Goal: Task Accomplishment & Management: Use online tool/utility

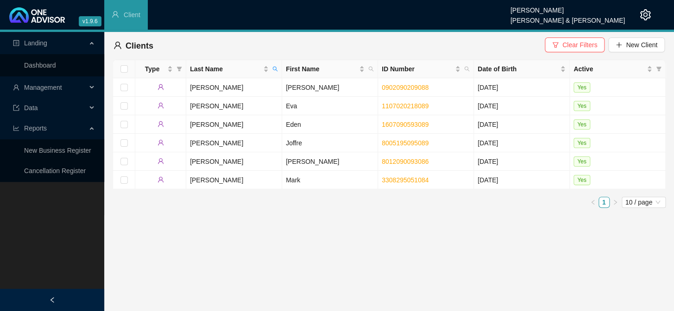
click at [87, 89] on div "Management" at bounding box center [52, 87] width 100 height 19
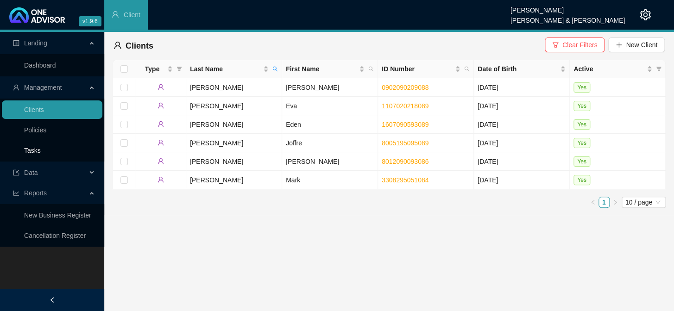
click at [41, 148] on link "Tasks" at bounding box center [32, 150] width 17 height 7
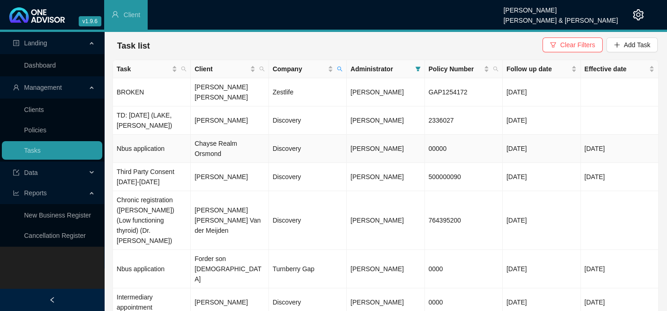
click at [228, 136] on td "Chayse Realm Orsmond" at bounding box center [230, 149] width 78 height 28
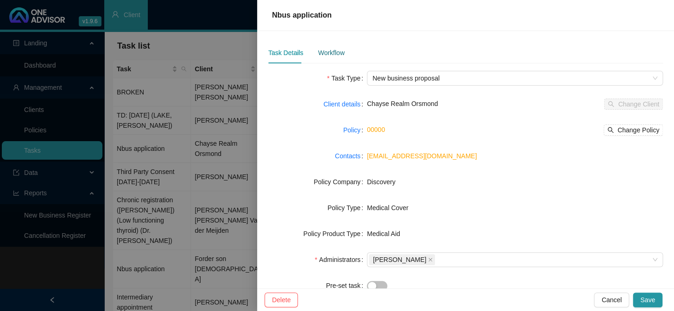
click at [330, 55] on div "Workflow" at bounding box center [331, 53] width 26 height 10
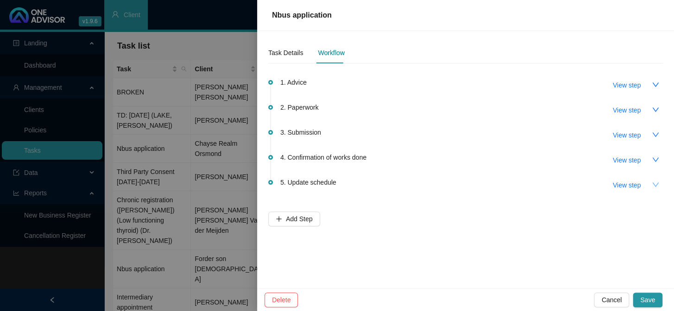
click at [653, 186] on icon "down" at bounding box center [654, 184] width 7 height 7
click at [653, 186] on icon "up" at bounding box center [654, 184] width 7 height 7
click at [289, 51] on div "Task Details" at bounding box center [285, 53] width 35 height 10
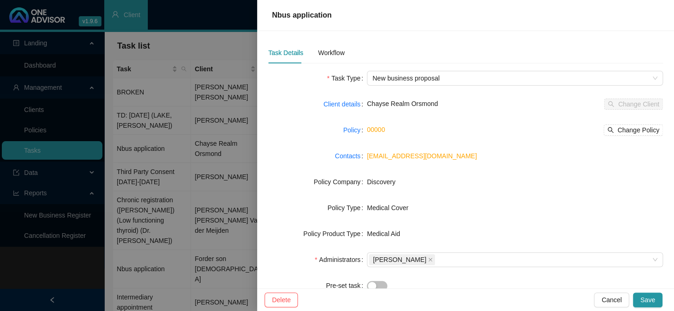
click at [435, 156] on link "orsmondchayse@gmail.com" at bounding box center [422, 155] width 110 height 7
click at [331, 54] on div "Workflow" at bounding box center [331, 53] width 26 height 10
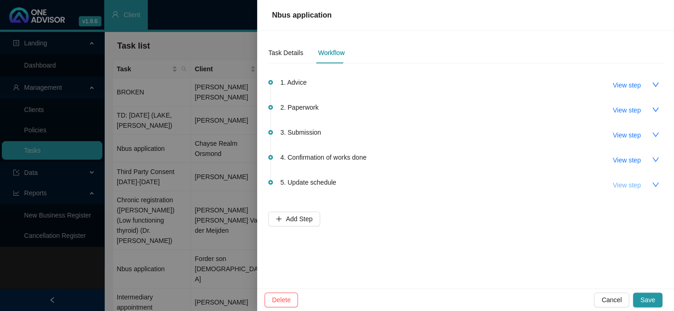
click at [625, 187] on span "View step" at bounding box center [627, 185] width 28 height 10
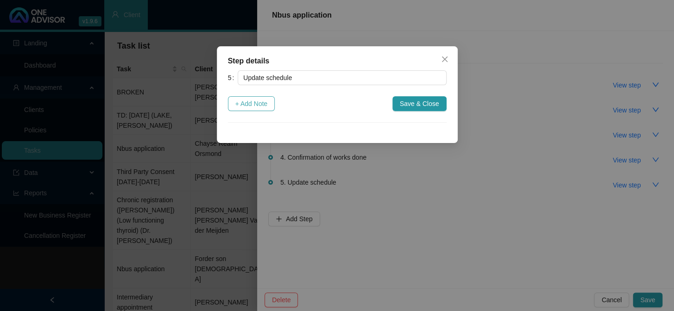
click at [248, 104] on span "+ Add Note" at bounding box center [251, 104] width 32 height 10
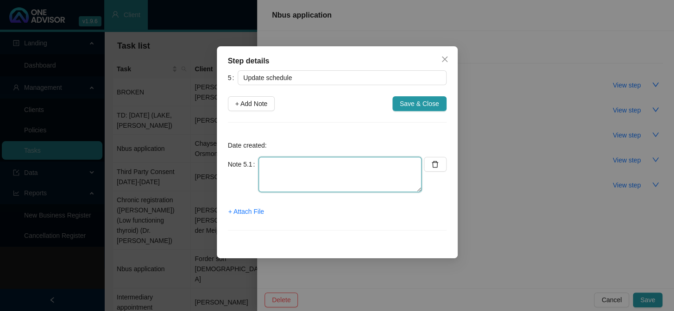
click at [301, 165] on textarea at bounding box center [339, 174] width 163 height 35
type textarea "U"
click at [255, 208] on span "+ Attach File" at bounding box center [246, 211] width 36 height 10
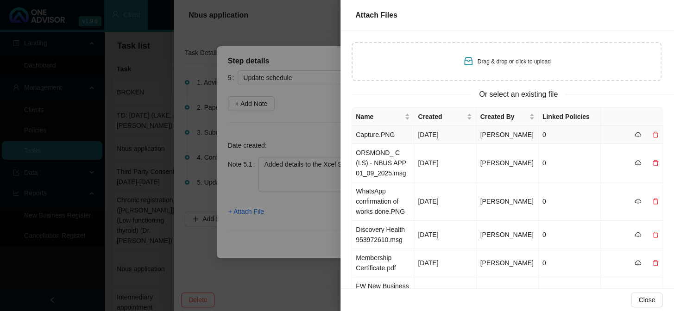
click at [381, 136] on td "Capture.PNG" at bounding box center [383, 135] width 62 height 18
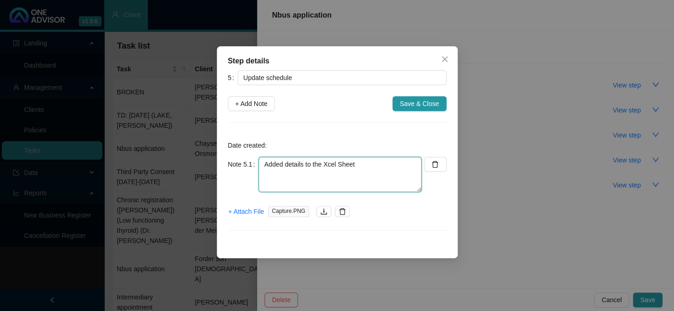
drag, startPoint x: 373, startPoint y: 164, endPoint x: 250, endPoint y: 165, distance: 122.7
click at [250, 165] on div "Note 5.1 Added details to the Xcel Sheet" at bounding box center [325, 174] width 194 height 35
click at [307, 162] on textarea "Updated" at bounding box center [339, 174] width 163 height 35
type textarea "Updated MA & GAP List"
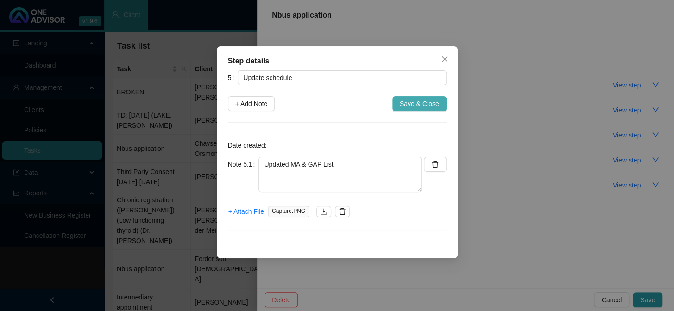
click at [415, 102] on span "Save & Close" at bounding box center [419, 104] width 39 height 10
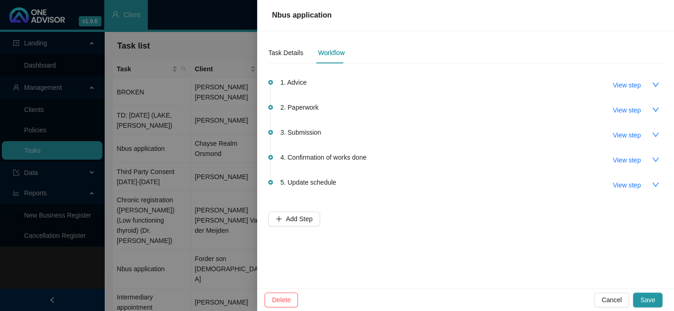
click at [320, 182] on span "5. Update schedule" at bounding box center [308, 182] width 56 height 10
click at [630, 184] on span "View step" at bounding box center [627, 185] width 28 height 10
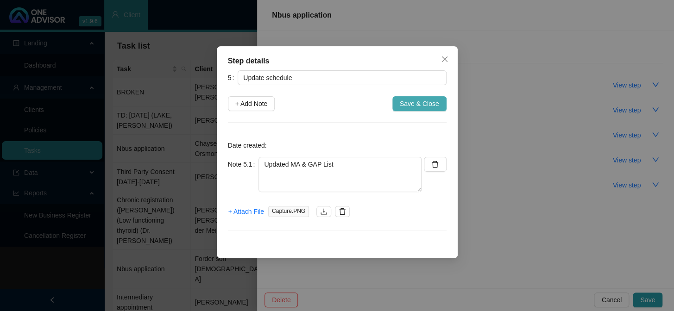
click at [430, 101] on span "Save & Close" at bounding box center [419, 104] width 39 height 10
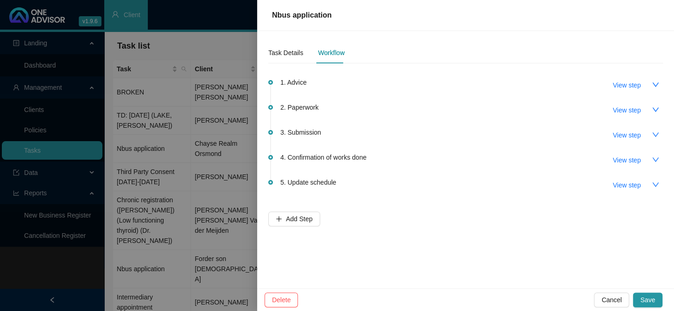
click at [219, 90] on div at bounding box center [337, 155] width 674 height 311
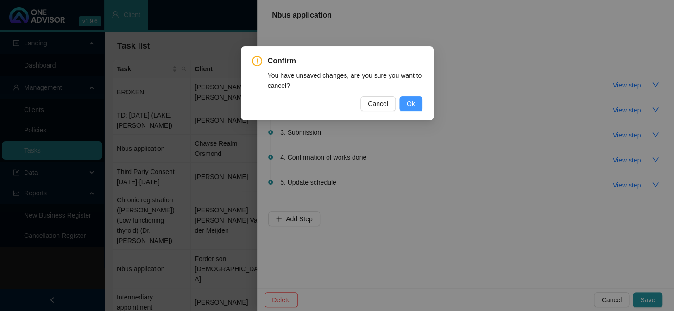
click at [405, 105] on button "Ok" at bounding box center [410, 103] width 23 height 15
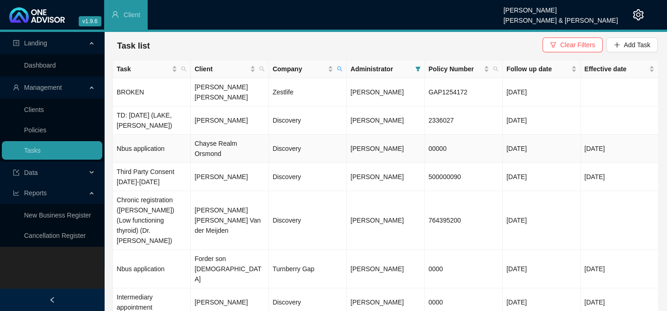
click at [238, 135] on td "Chayse Realm Orsmond" at bounding box center [230, 149] width 78 height 28
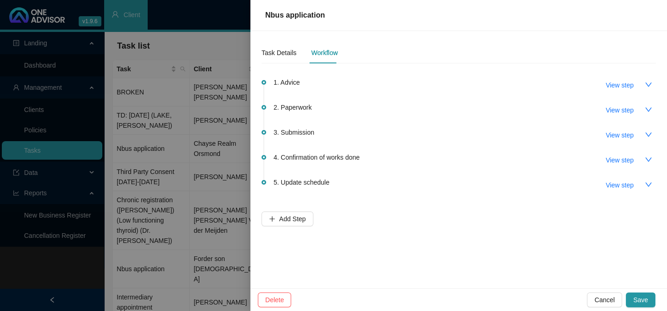
click at [218, 130] on div at bounding box center [333, 155] width 667 height 311
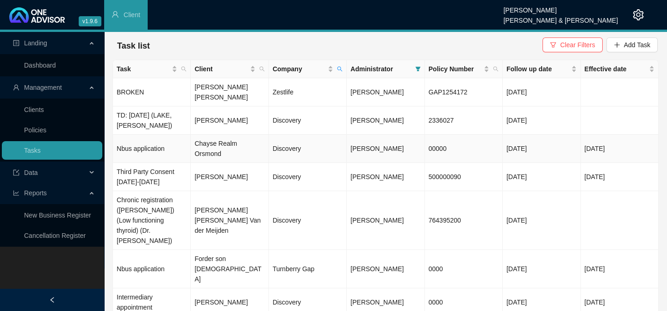
click at [218, 135] on td "Chayse Realm Orsmond" at bounding box center [230, 149] width 78 height 28
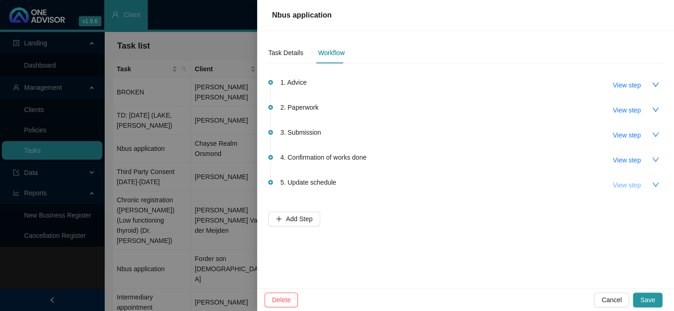
click at [618, 185] on span "View step" at bounding box center [627, 185] width 28 height 10
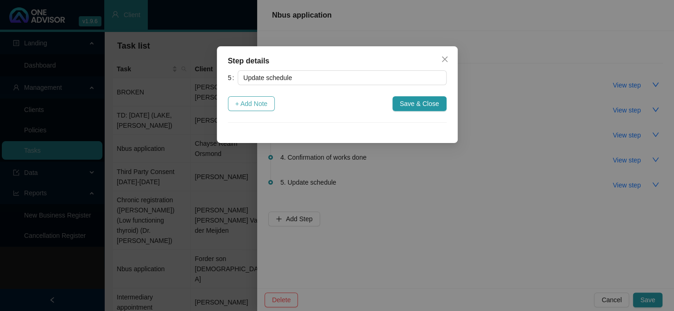
click at [267, 104] on span "+ Add Note" at bounding box center [251, 104] width 32 height 10
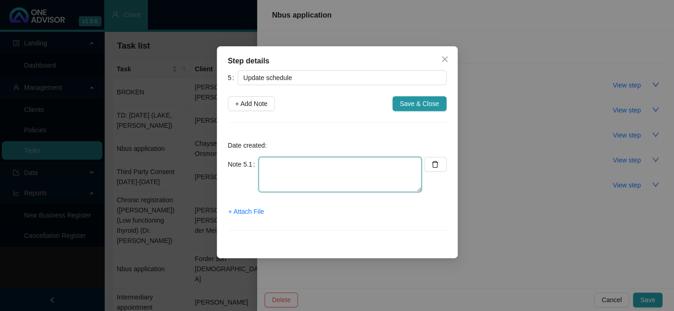
click at [310, 165] on textarea at bounding box center [339, 174] width 163 height 35
click at [249, 213] on span "+ Attach File" at bounding box center [246, 211] width 36 height 10
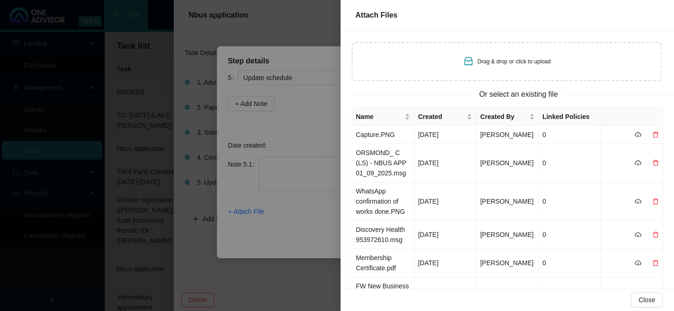
click at [298, 278] on div at bounding box center [337, 155] width 674 height 311
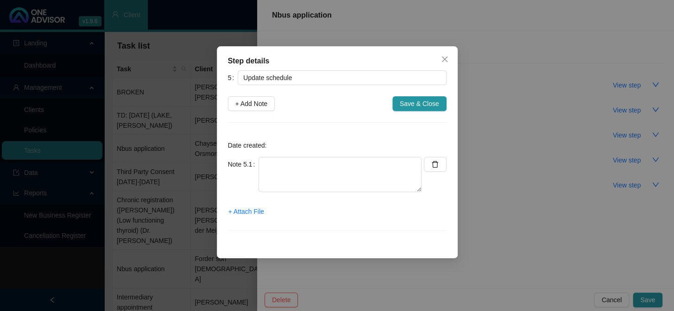
click at [174, 181] on div "Step details 5 Update schedule + Add Note Save & Close Date created: Note 5.1 +…" at bounding box center [337, 155] width 674 height 311
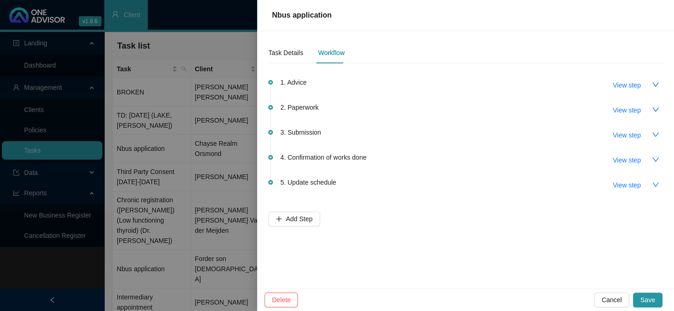
click at [204, 145] on div at bounding box center [337, 155] width 674 height 311
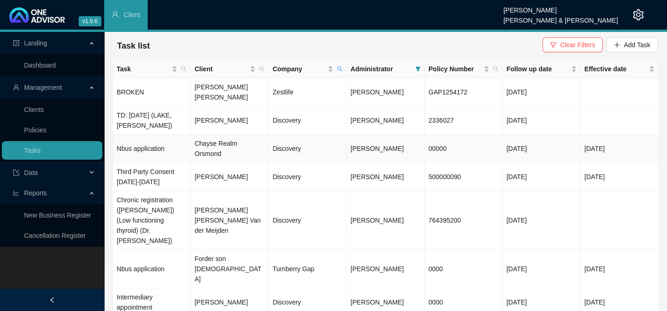
click at [216, 135] on td "Chayse Realm Orsmond" at bounding box center [230, 149] width 78 height 28
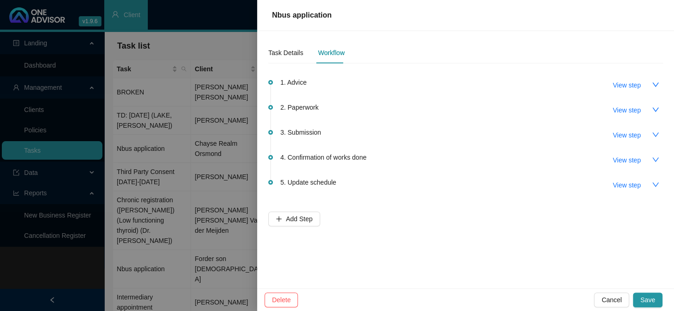
click at [316, 183] on span "5. Update schedule" at bounding box center [308, 182] width 56 height 10
click at [621, 182] on span "View step" at bounding box center [627, 185] width 28 height 10
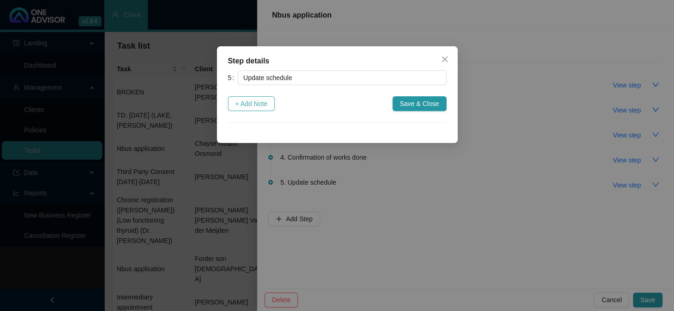
click at [261, 103] on span "+ Add Note" at bounding box center [251, 104] width 32 height 10
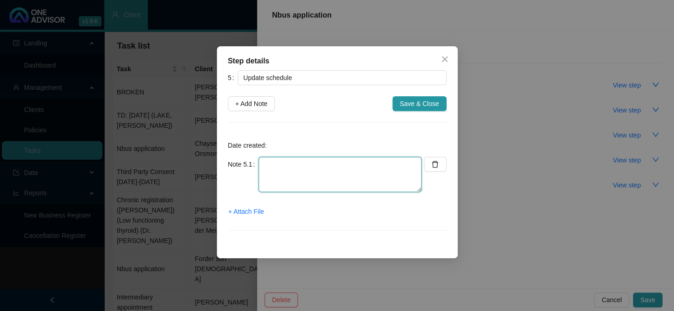
click at [288, 169] on textarea at bounding box center [339, 174] width 163 height 35
type textarea "Updated MA & GAP List"
click at [248, 208] on span "+ Attach File" at bounding box center [246, 211] width 36 height 10
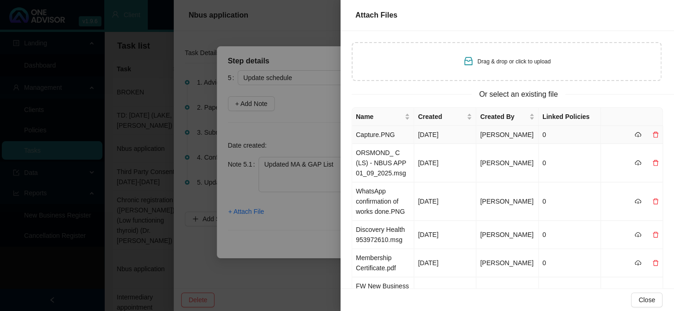
click at [378, 136] on td "Capture.PNG" at bounding box center [383, 135] width 62 height 18
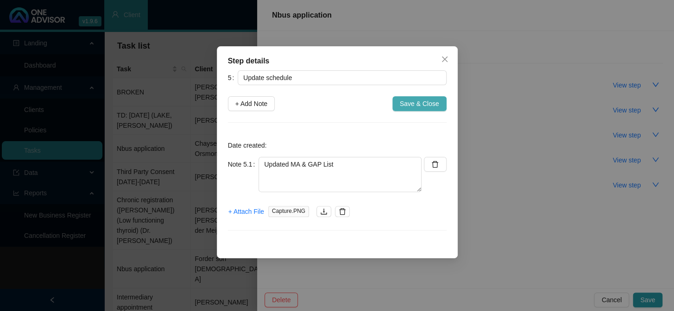
click at [433, 106] on span "Save & Close" at bounding box center [419, 104] width 39 height 10
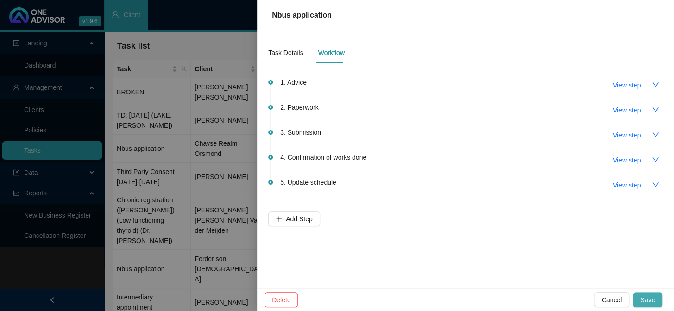
click at [651, 299] on span "Save" at bounding box center [647, 300] width 15 height 10
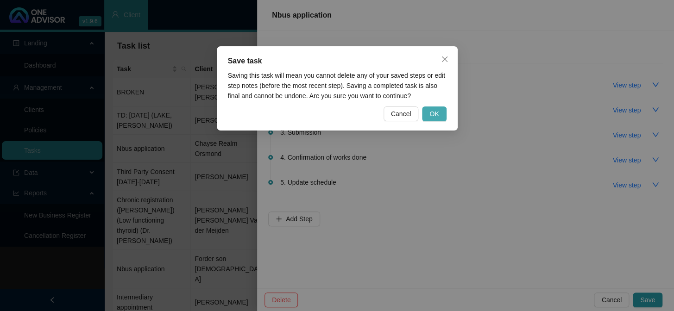
click at [432, 106] on button "OK" at bounding box center [434, 113] width 24 height 15
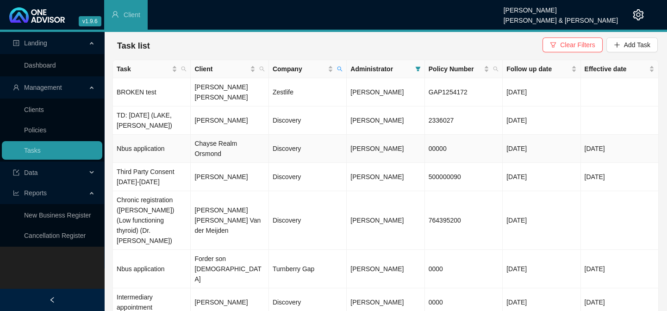
click at [199, 135] on td "Chayse Realm Orsmond" at bounding box center [230, 149] width 78 height 28
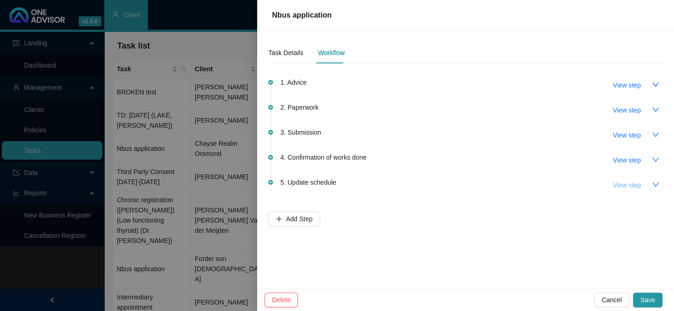
click at [631, 185] on span "View step" at bounding box center [627, 185] width 28 height 10
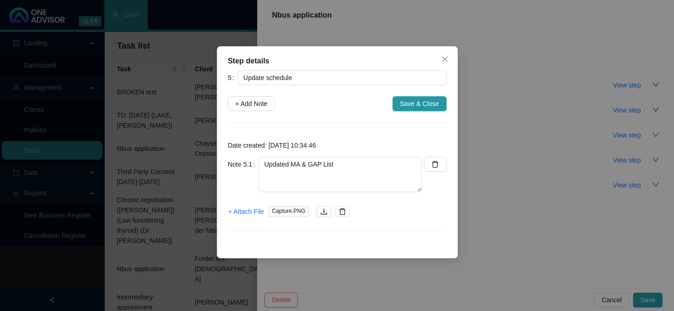
click at [515, 182] on div "Step details 5 Update schedule + Add Note Save & Close Date created: 2025-09-05…" at bounding box center [337, 155] width 674 height 311
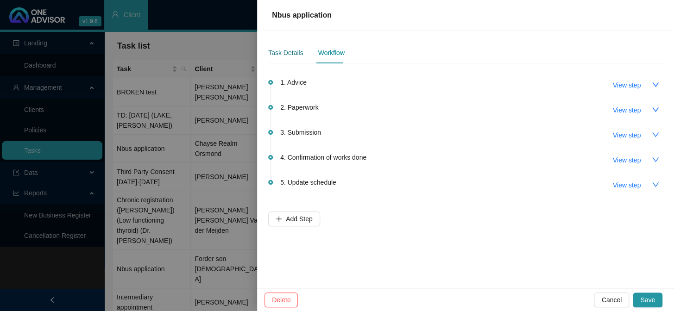
click at [283, 55] on div "Task Details" at bounding box center [285, 53] width 35 height 10
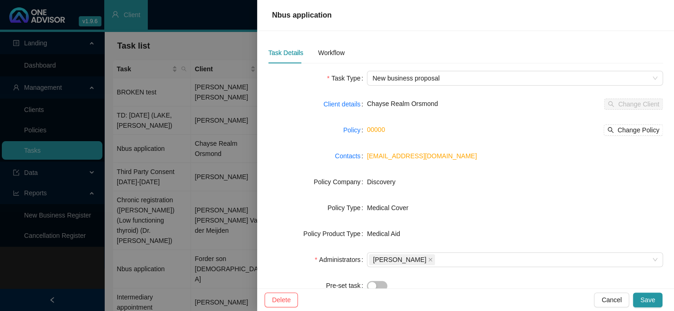
click at [219, 103] on div at bounding box center [337, 155] width 674 height 311
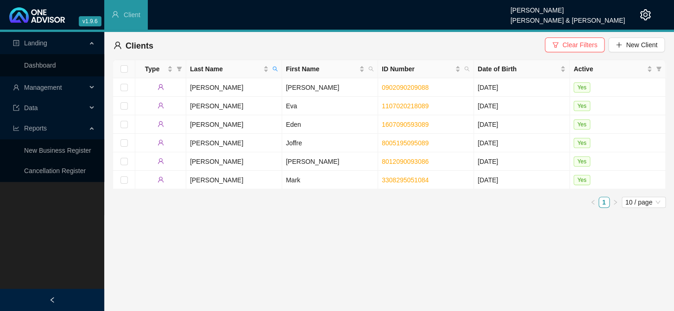
click at [83, 87] on span "Management" at bounding box center [50, 87] width 74 height 19
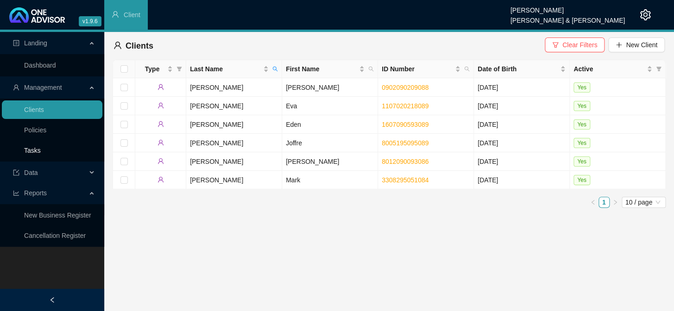
click at [41, 152] on link "Tasks" at bounding box center [32, 150] width 17 height 7
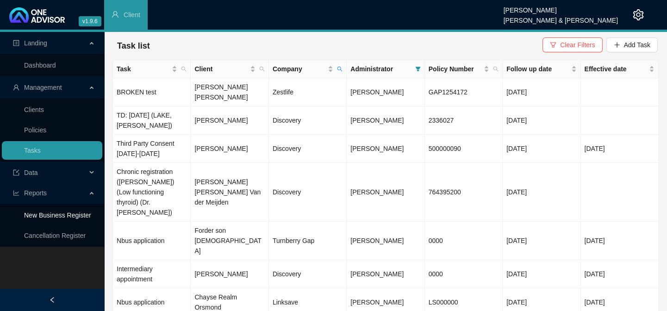
click at [83, 212] on link "New Business Register" at bounding box center [57, 215] width 67 height 7
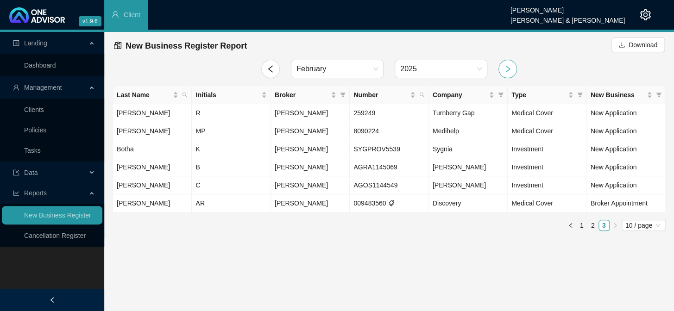
click at [506, 65] on icon "right" at bounding box center [507, 69] width 8 height 8
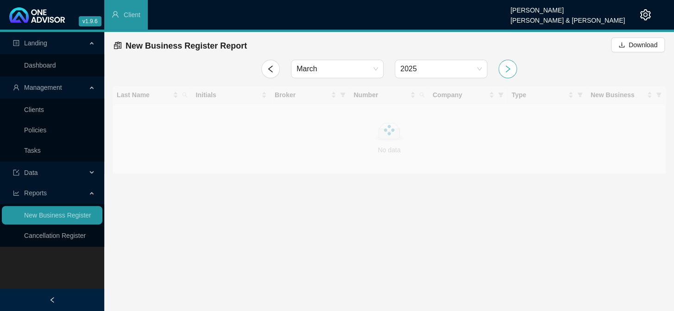
click at [506, 65] on icon "right" at bounding box center [507, 69] width 8 height 8
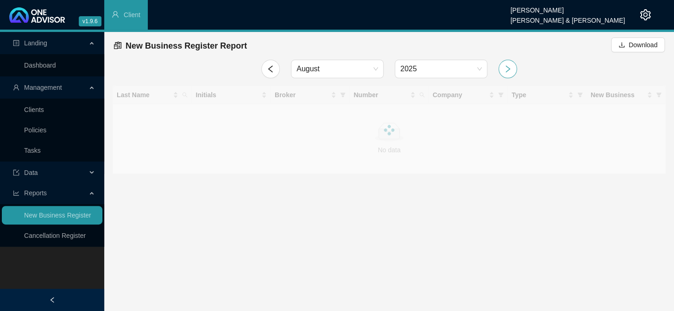
click at [506, 65] on icon "right" at bounding box center [507, 69] width 8 height 8
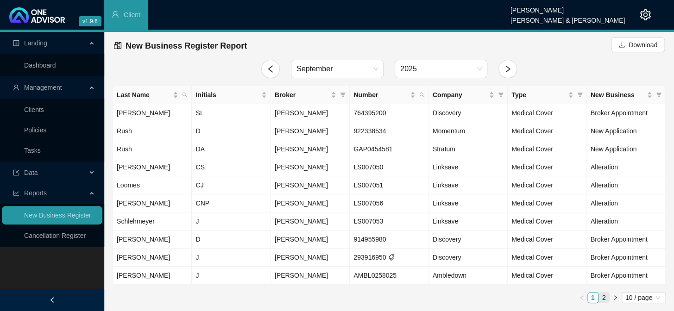
click at [604, 295] on link "2" at bounding box center [604, 298] width 10 height 10
